Goal: Task Accomplishment & Management: Complete application form

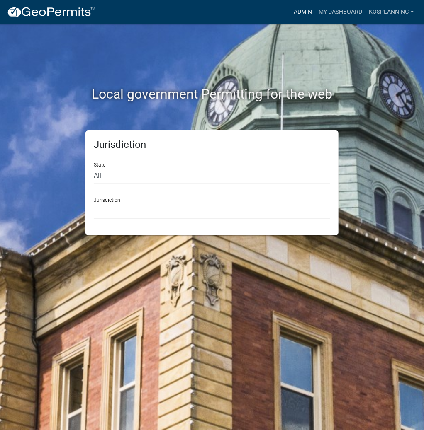
click at [302, 13] on link "Admin" at bounding box center [302, 12] width 25 height 16
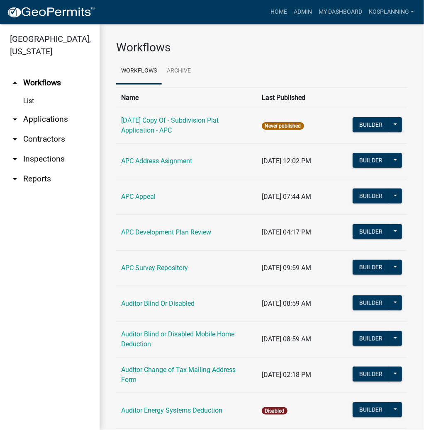
click at [38, 143] on link "arrow_drop_down Contractors" at bounding box center [50, 139] width 100 height 20
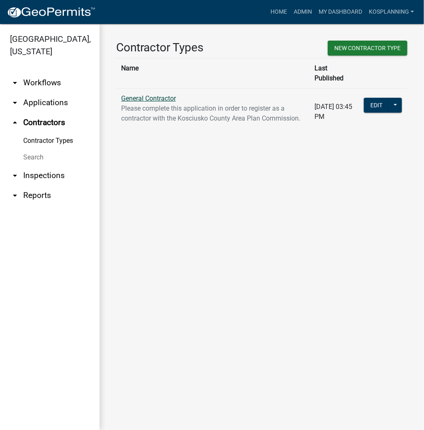
click at [164, 95] on link "General Contractor" at bounding box center [148, 99] width 55 height 8
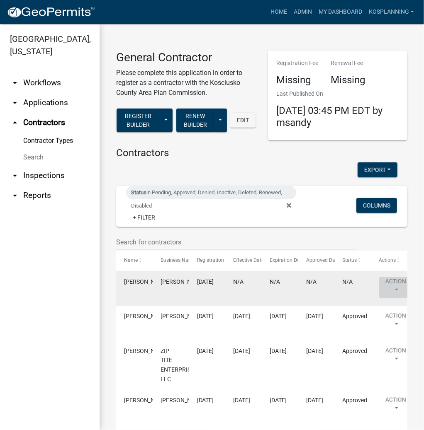
click at [391, 284] on button "Action" at bounding box center [396, 287] width 34 height 21
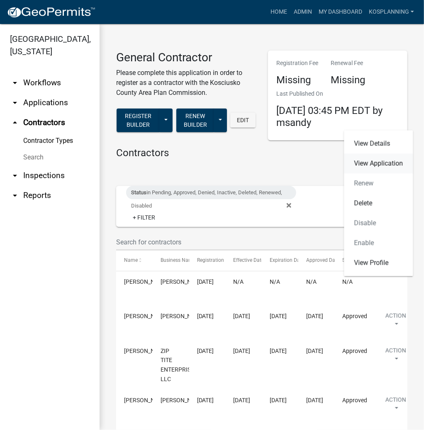
click at [382, 163] on link "View Application" at bounding box center [378, 164] width 69 height 20
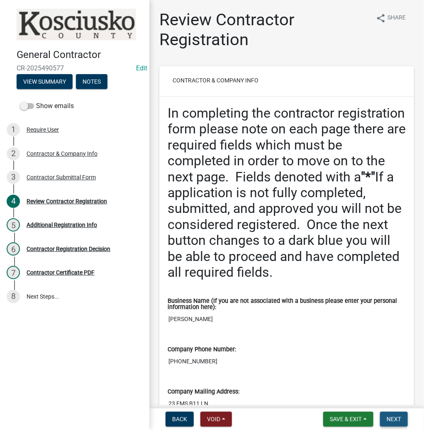
click at [396, 416] on span "Next" at bounding box center [393, 419] width 15 height 7
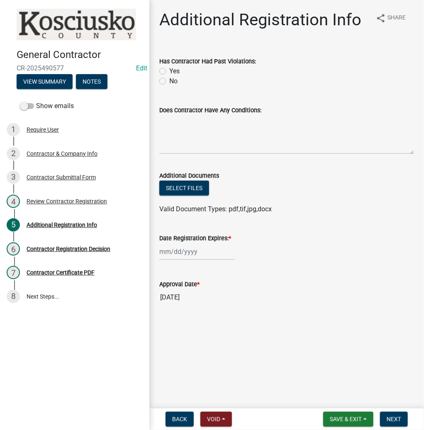
click at [169, 82] on label "No" at bounding box center [173, 81] width 8 height 10
click at [169, 82] on input "No" at bounding box center [171, 78] width 5 height 5
radio input "true"
click at [178, 128] on textarea "Does Contractor Have Any Conditions:" at bounding box center [286, 134] width 255 height 39
type textarea "none"
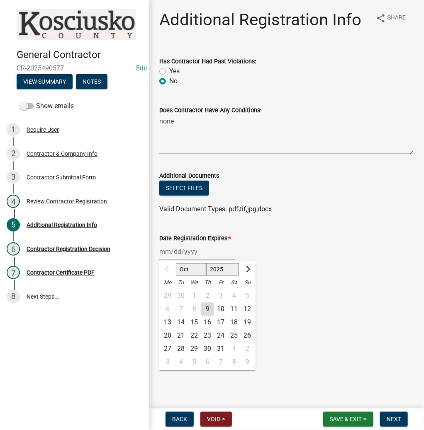
click at [187, 254] on div "Oct Nov [DATE] 2026 2027 2028 2029 2030 2031 2032 2033 2034 2035 2036 2037 2038…" at bounding box center [197, 251] width 76 height 17
click at [216, 269] on select "2025 2026 2027 2028 2029 2030 2031 2032 2033 2034 2035 2036 2037 2038 2039 2040…" at bounding box center [222, 269] width 33 height 12
select select "2026"
click at [206, 263] on select "2025 2026 2027 2028 2029 2030 2031 2032 2033 2034 2035 2036 2037 2038 2039 2040…" at bounding box center [222, 269] width 33 height 12
click at [224, 308] on div "9" at bounding box center [220, 309] width 13 height 13
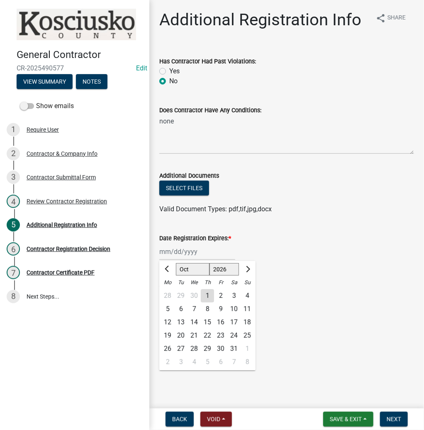
type input "[DATE]"
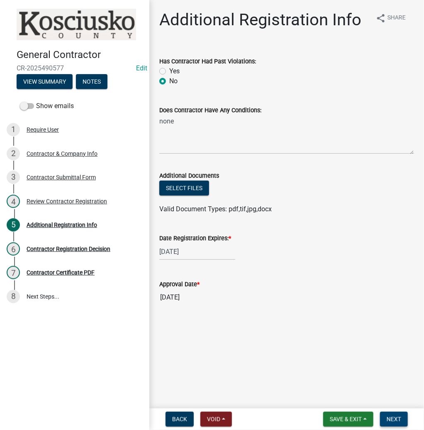
click at [386, 413] on button "Next" at bounding box center [394, 419] width 28 height 15
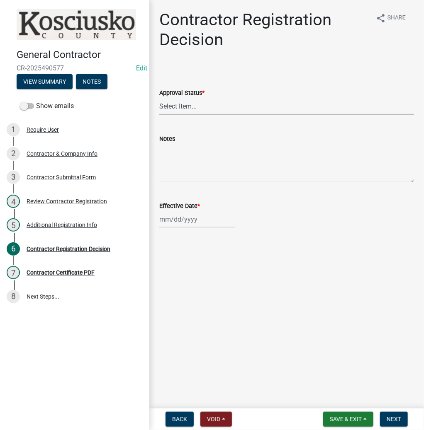
click at [181, 111] on select "Select Item... Approved Denied" at bounding box center [286, 106] width 255 height 17
click at [159, 98] on select "Select Item... Approved Denied" at bounding box center [286, 106] width 255 height 17
select select "8e4351d7-4ebf-4714-a7c9-c8187f00e083"
select select "10"
select select "2025"
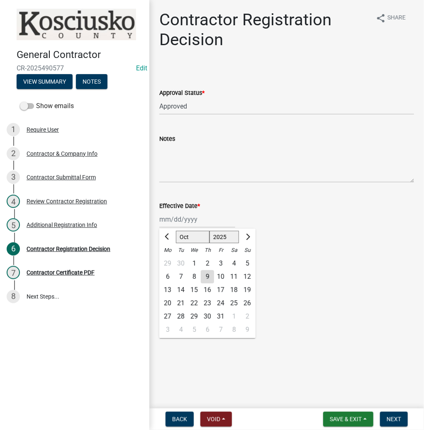
click at [175, 217] on div "[PERSON_NAME] Feb Mar Apr [PERSON_NAME][DATE] Oct Nov [DATE] 1526 1527 1528 152…" at bounding box center [197, 219] width 76 height 17
click at [206, 276] on div "9" at bounding box center [207, 276] width 13 height 13
type input "[DATE]"
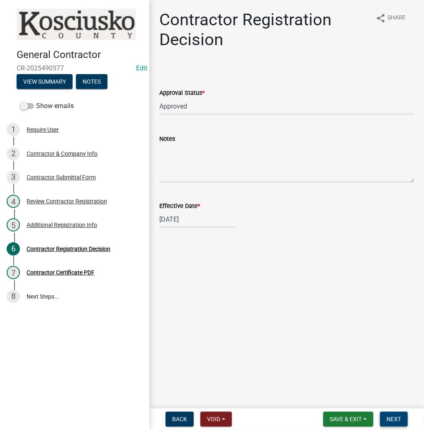
click at [386, 414] on button "Next" at bounding box center [394, 419] width 28 height 15
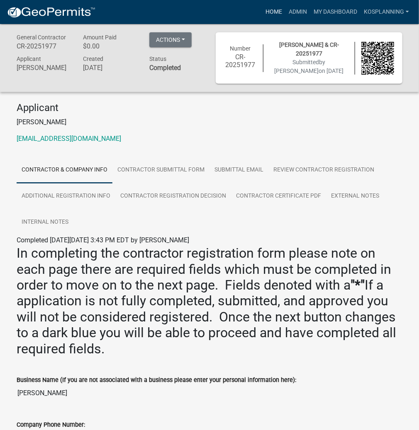
click at [275, 13] on link "Home" at bounding box center [273, 12] width 23 height 16
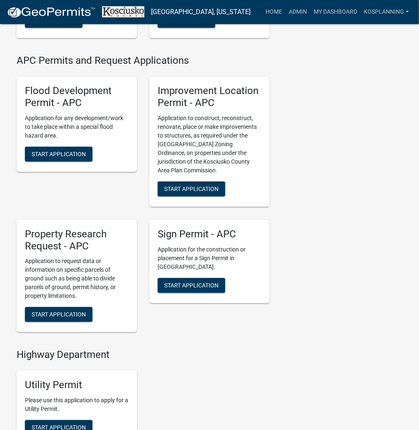
scroll to position [929, 0]
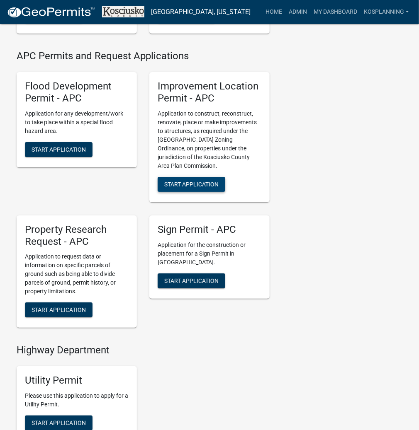
click at [207, 192] on button "Start Application" at bounding box center [192, 184] width 68 height 15
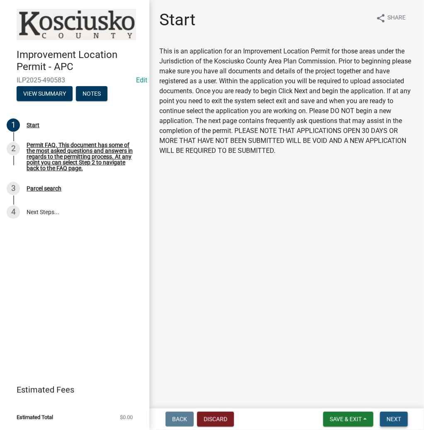
click at [395, 416] on span "Next" at bounding box center [393, 419] width 15 height 7
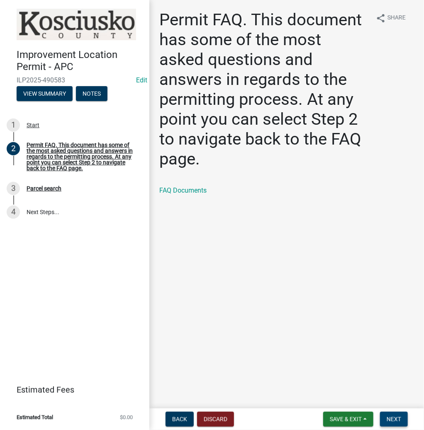
click at [389, 426] on button "Next" at bounding box center [394, 419] width 28 height 15
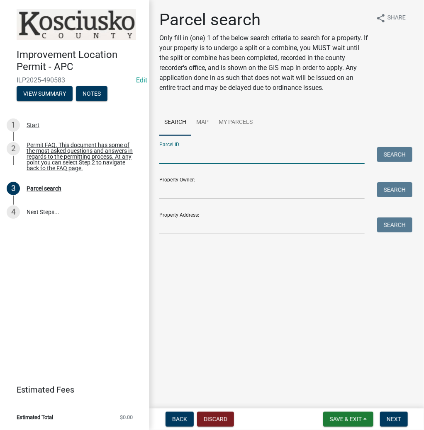
drag, startPoint x: 171, startPoint y: 151, endPoint x: 174, endPoint y: 155, distance: 5.0
click at [171, 151] on input "Parcel ID:" at bounding box center [261, 155] width 205 height 17
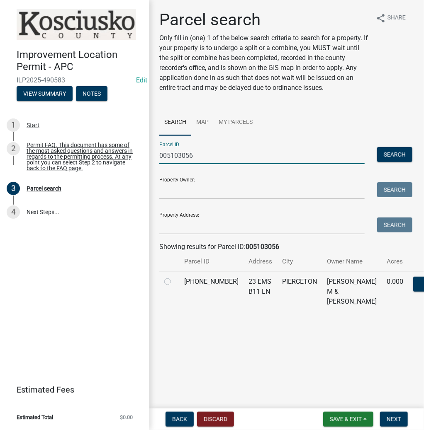
type input "005103056"
click at [174, 277] on label at bounding box center [174, 277] width 0 height 0
click at [174, 282] on input "radio" at bounding box center [176, 279] width 5 height 5
radio input "true"
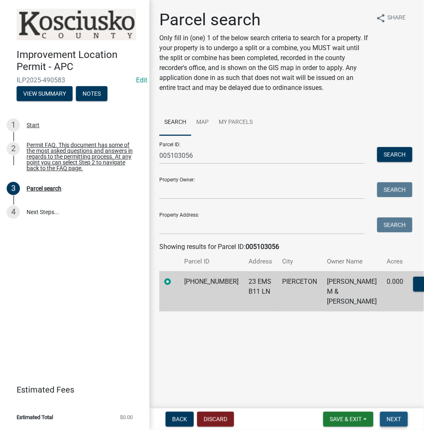
click at [401, 420] on button "Next" at bounding box center [394, 419] width 28 height 15
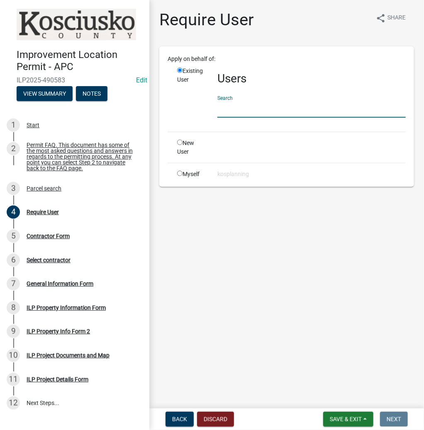
click at [227, 108] on input "text" at bounding box center [311, 109] width 188 height 17
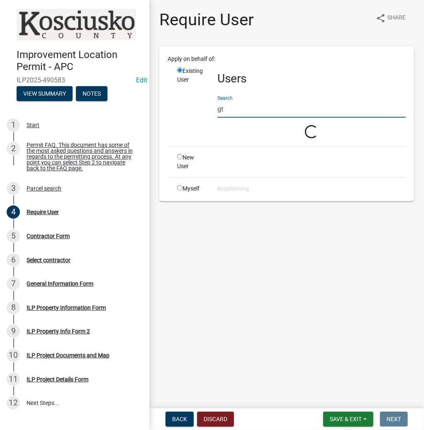
type input "g"
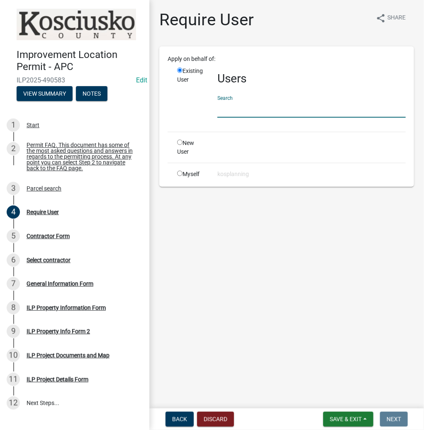
paste input "TRAEHARRIS"
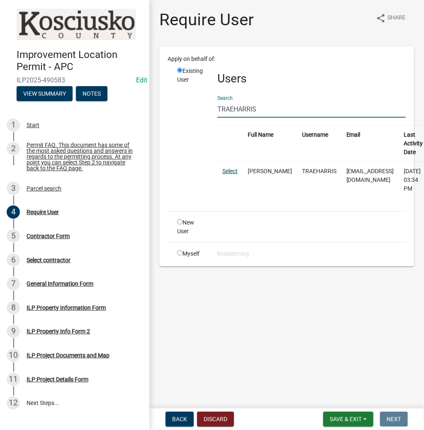
type input "TRAEHARRIS"
click at [226, 168] on link "Select" at bounding box center [229, 171] width 15 height 7
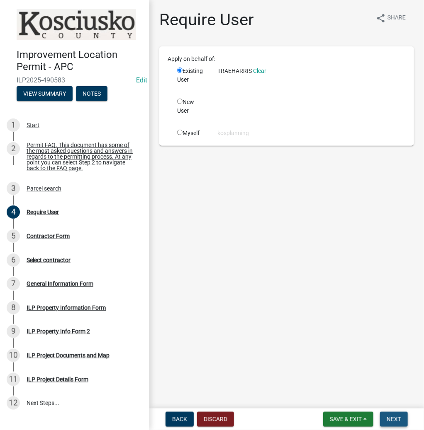
click at [388, 418] on span "Next" at bounding box center [393, 419] width 15 height 7
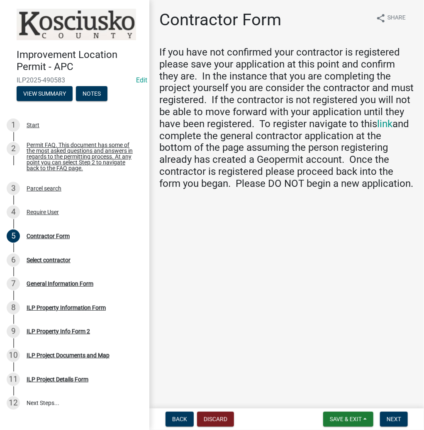
click at [379, 418] on form "Save & Exit Save Save & Exit Next" at bounding box center [365, 419] width 91 height 15
click at [385, 422] on button "Next" at bounding box center [394, 419] width 28 height 15
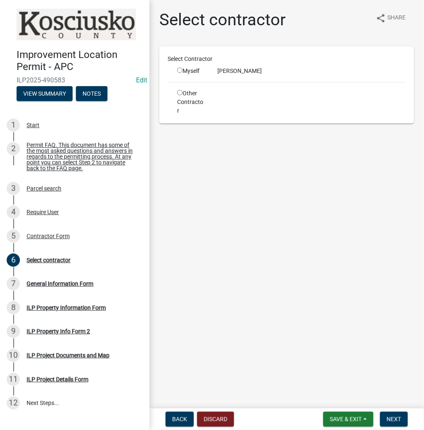
click at [181, 70] on input "radio" at bounding box center [179, 70] width 5 height 5
radio input "true"
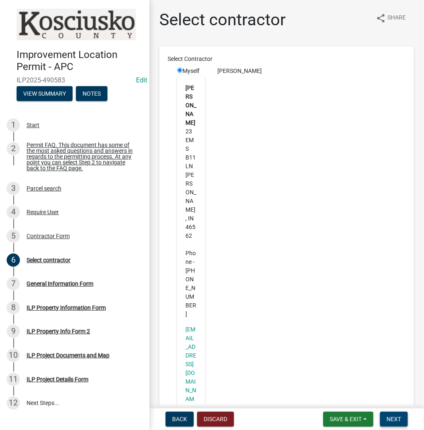
click at [398, 423] on button "Next" at bounding box center [394, 419] width 28 height 15
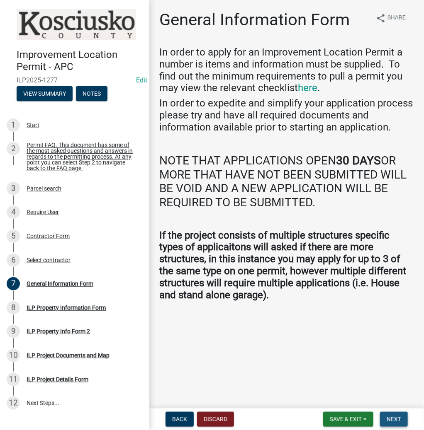
click at [396, 419] on span "Next" at bounding box center [393, 419] width 15 height 7
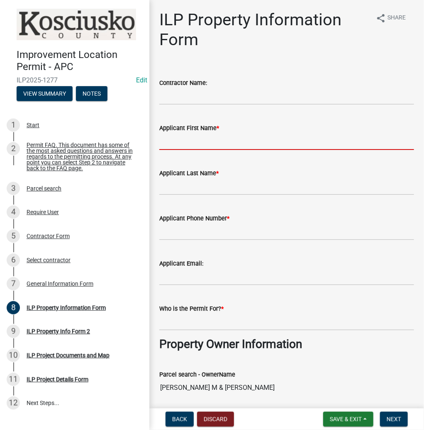
click at [178, 141] on input "Applicant First Name *" at bounding box center [286, 141] width 255 height 17
type input "TRAE"
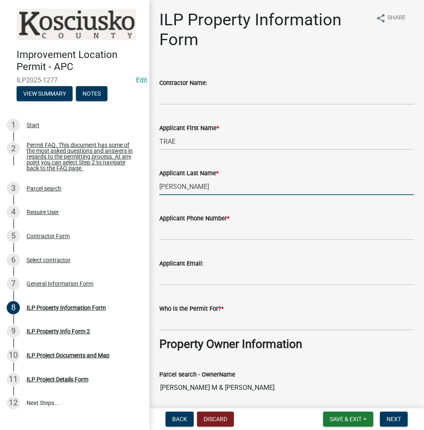
type input "[PERSON_NAME]"
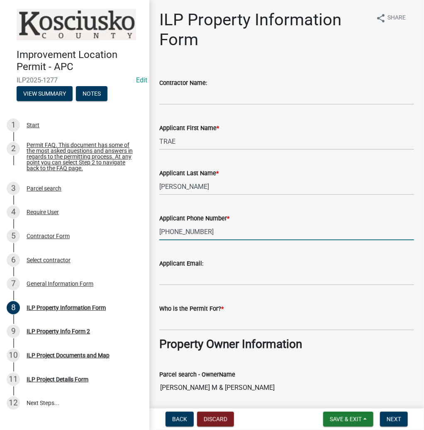
scroll to position [100, 0]
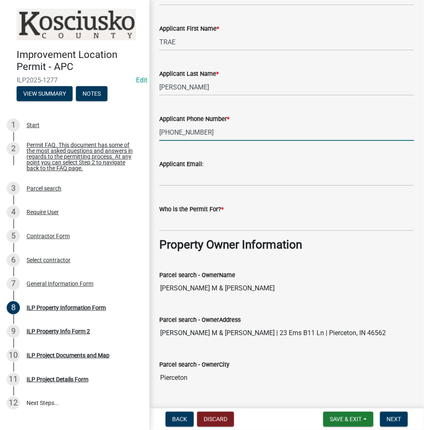
type input "[PHONE_NUMBER]"
drag, startPoint x: 185, startPoint y: 226, endPoint x: 176, endPoint y: 216, distance: 13.5
click at [185, 225] on input "Who is the Permit For? *" at bounding box center [286, 222] width 255 height 17
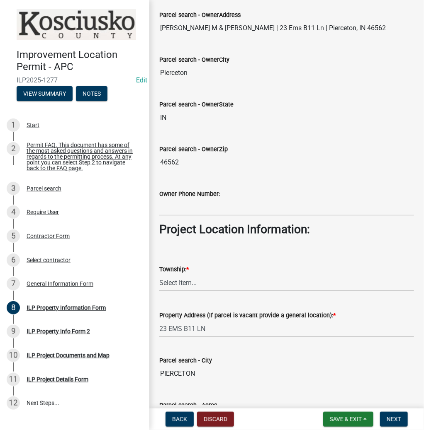
scroll to position [464, 0]
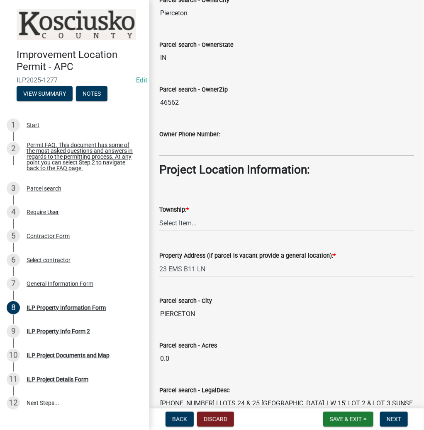
type input "[PERSON_NAME]"
click at [182, 224] on select "Select Item... [PERSON_NAME] - Elkhart Co Clay Etna [GEOGRAPHIC_DATA][PERSON_NA…" at bounding box center [286, 223] width 255 height 17
click at [159, 215] on select "Select Item... [PERSON_NAME] - Elkhart Co Clay Etna [GEOGRAPHIC_DATA][PERSON_NA…" at bounding box center [286, 223] width 255 height 17
select select "8aeb2c27-db4f-4f65-83dd-c512a3678cb2"
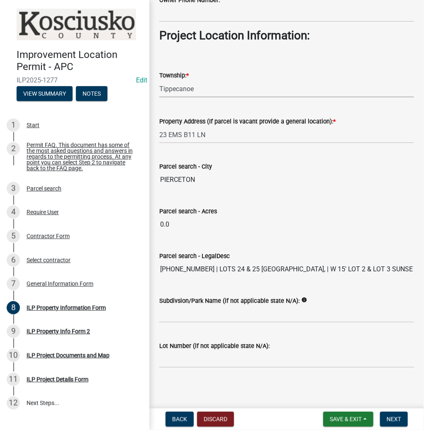
scroll to position [599, 0]
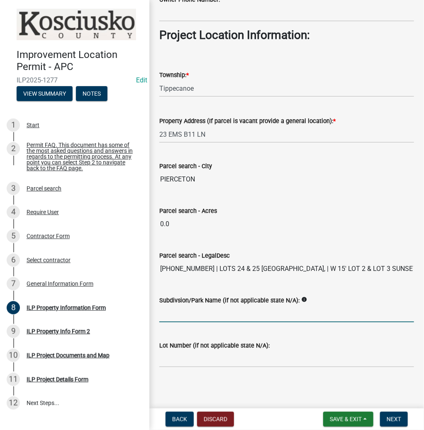
drag, startPoint x: 173, startPoint y: 310, endPoint x: 173, endPoint y: 298, distance: 12.0
click at [173, 310] on input "Subdivsion/Park Name (if not applicable state N/A):" at bounding box center [286, 314] width 255 height 17
type input "BIBLERS LAGOON PK"
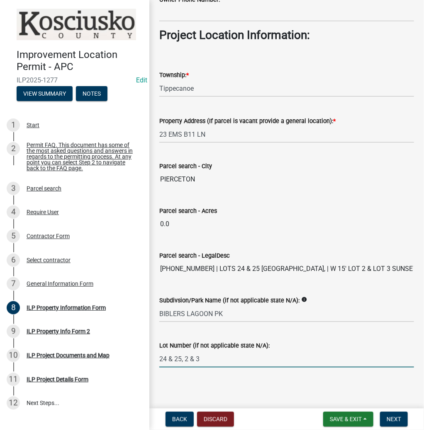
type input "24 & 25, 2 & 3"
click at [251, 308] on input "BIBLERS LAGOON PK" at bounding box center [286, 314] width 255 height 17
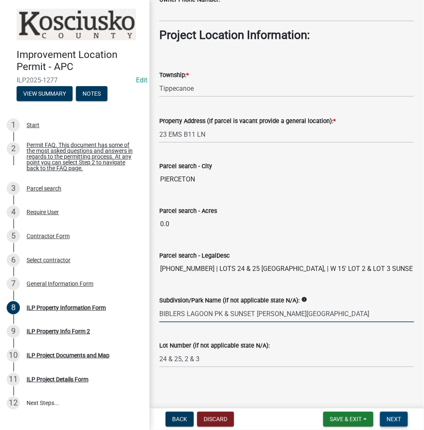
type input "BIBLERS LAGOON PK & SUNSET [PERSON_NAME][GEOGRAPHIC_DATA]"
click at [401, 415] on button "Next" at bounding box center [394, 419] width 28 height 15
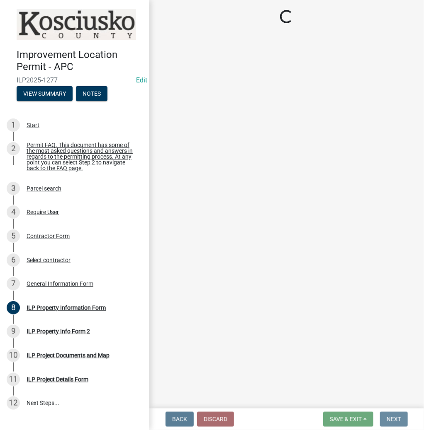
scroll to position [0, 0]
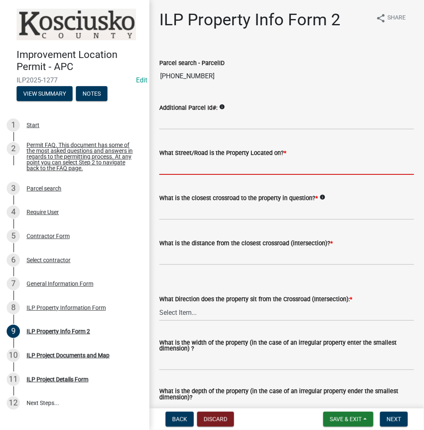
click at [170, 170] on input "What Street/Road is the Property Located on? *" at bounding box center [286, 166] width 255 height 17
type input "EMS B11 LN"
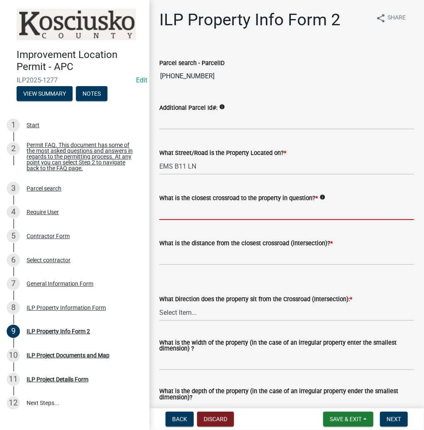
click at [213, 211] on input "What is the closest crossroad to the property in question? *" at bounding box center [286, 211] width 255 height 17
type input "SR 13"
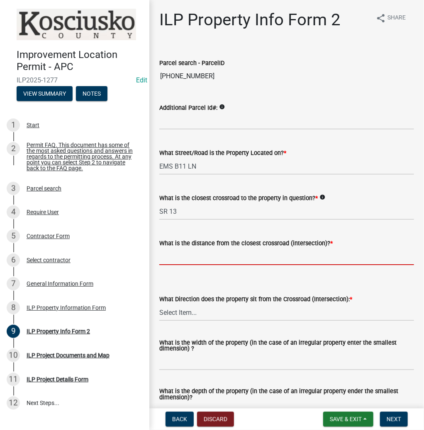
click at [166, 255] on input "text" at bounding box center [286, 256] width 255 height 17
type input "119"
click at [176, 306] on select "Select Item... N NE NW S SE SW E W" at bounding box center [286, 312] width 255 height 17
click at [159, 304] on select "Select Item... N NE NW S SE SW E W" at bounding box center [286, 312] width 255 height 17
select select "7b11be74-d7bb-4878-8b50-4ecdc0000cbf"
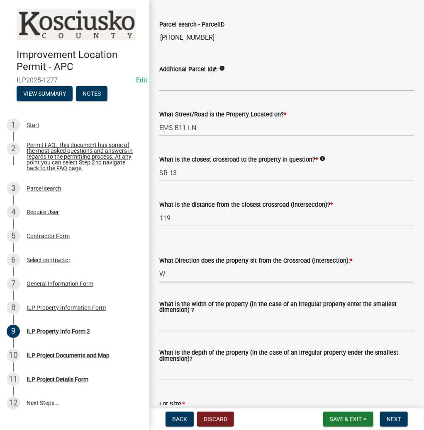
scroll to position [100, 0]
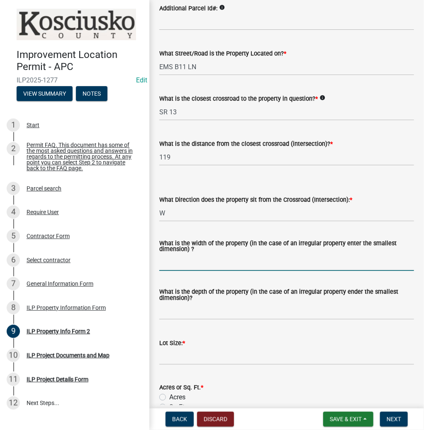
click at [179, 265] on input "What is the width of the property (in the case of an irregular property enter t…" at bounding box center [286, 262] width 255 height 17
type input "V"
type input "95"
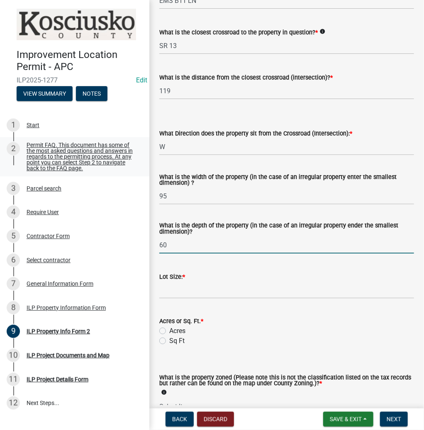
type input "60"
click at [172, 290] on input "text" at bounding box center [286, 290] width 255 height 17
type input "7741"
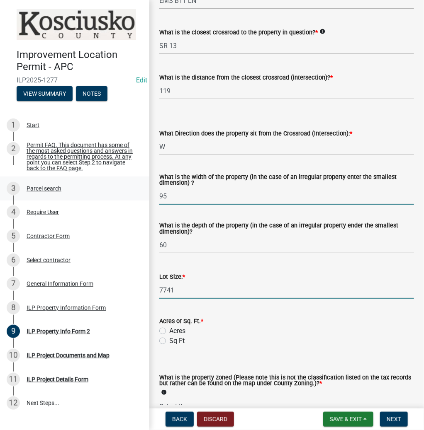
drag, startPoint x: 184, startPoint y: 196, endPoint x: 111, endPoint y: 196, distance: 73.0
click at [111, 196] on div "Improvement Location Permit - APC ILP2025-1277 Edit View Summary Notes 1 Start …" at bounding box center [212, 215] width 424 height 430
type input "varies"
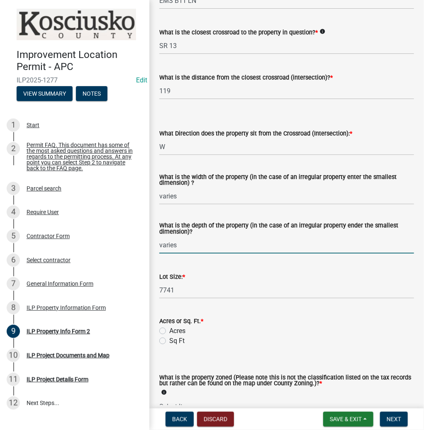
type input "varies"
drag, startPoint x: 163, startPoint y: 342, endPoint x: 194, endPoint y: 350, distance: 32.6
click at [169, 342] on label "Sq Ft" at bounding box center [176, 341] width 15 height 10
click at [169, 342] on input "Sq Ft" at bounding box center [171, 338] width 5 height 5
radio input "true"
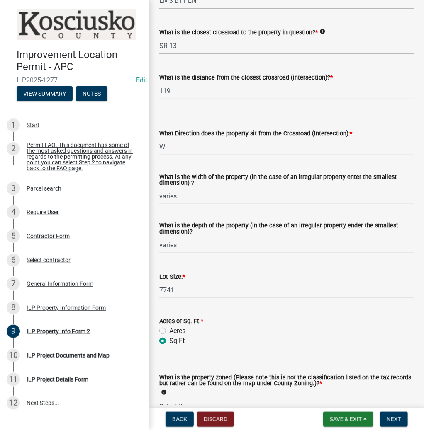
scroll to position [299, 0]
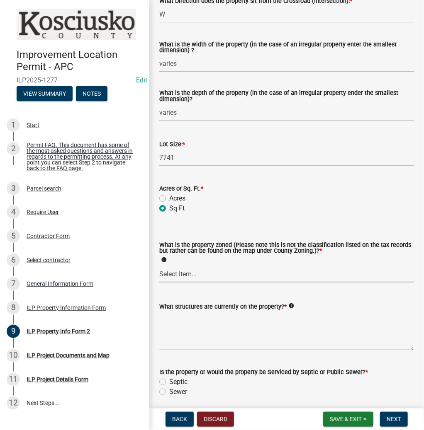
click at [175, 272] on select "Select Item... Agricultural Agricultural 2 Commercial Environmental Industrial …" at bounding box center [286, 274] width 255 height 17
click at [159, 266] on select "Select Item... Agricultural Agricultural 2 Commercial Environmental Industrial …" at bounding box center [286, 274] width 255 height 17
select select "1146270b-2111-4e23-bf7f-74ce85cf7041"
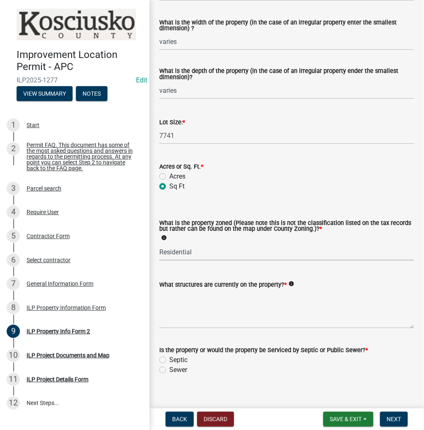
scroll to position [331, 0]
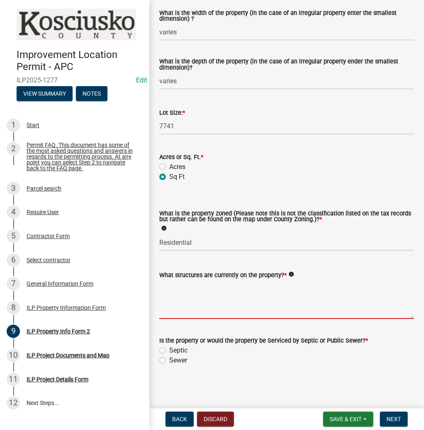
click at [200, 294] on textarea "What structures are currently on the property? *" at bounding box center [286, 299] width 255 height 39
type textarea "RESIDENCE"
click at [169, 360] on label "Sewer" at bounding box center [178, 361] width 18 height 10
click at [169, 360] on input "Sewer" at bounding box center [171, 358] width 5 height 5
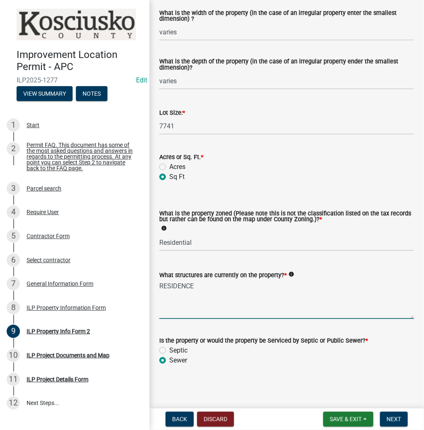
radio input "true"
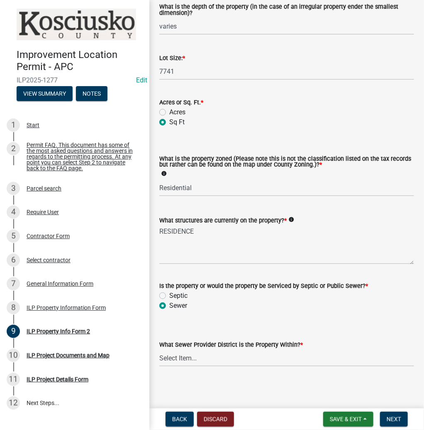
scroll to position [386, 0]
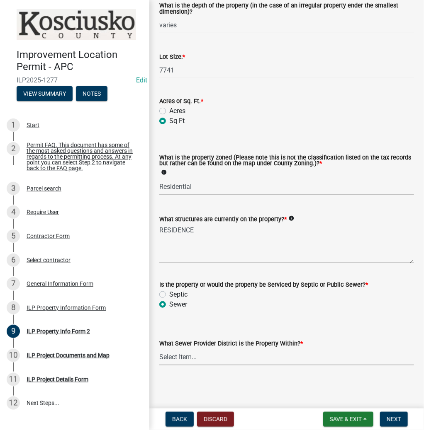
click at [188, 353] on select "Select Item... City of [GEOGRAPHIC_DATA] City of [GEOGRAPHIC_DATA] Regional [GE…" at bounding box center [286, 357] width 255 height 17
click at [180, 362] on select "Select Item... City of [GEOGRAPHIC_DATA] City of [GEOGRAPHIC_DATA] Regional [GE…" at bounding box center [286, 357] width 255 height 17
click at [159, 349] on select "Select Item... City of [GEOGRAPHIC_DATA] City of [GEOGRAPHIC_DATA] Regional [GE…" at bounding box center [286, 357] width 255 height 17
select select "00d93fc4-3a9c-4c95-b2e5-c0777a65fd57"
click at [341, 420] on span "Save & Exit" at bounding box center [346, 419] width 32 height 7
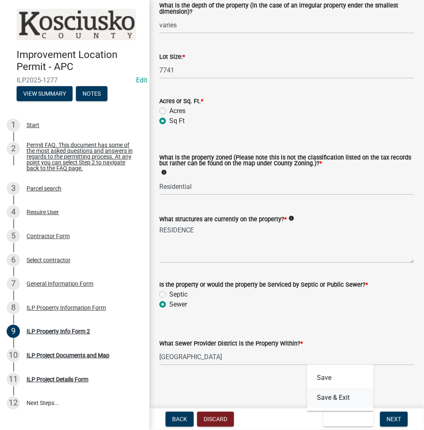
click at [335, 399] on button "Save & Exit" at bounding box center [340, 398] width 66 height 20
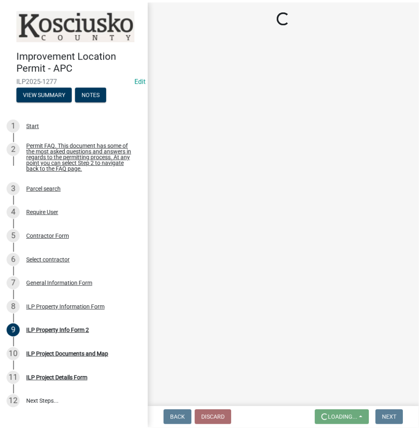
scroll to position [0, 0]
